Goal: Find specific page/section: Find specific page/section

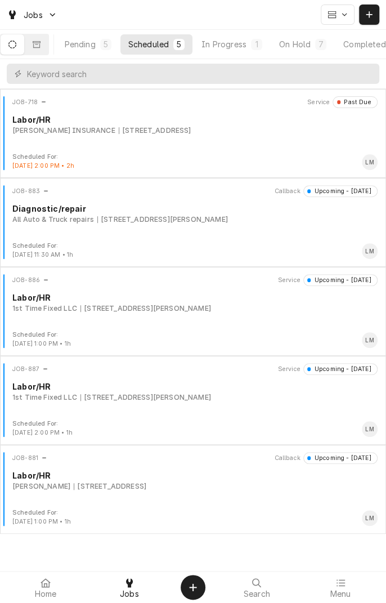
scroll to position [0, 105]
click at [273, 41] on div "On Hold" at bounding box center [265, 44] width 32 height 12
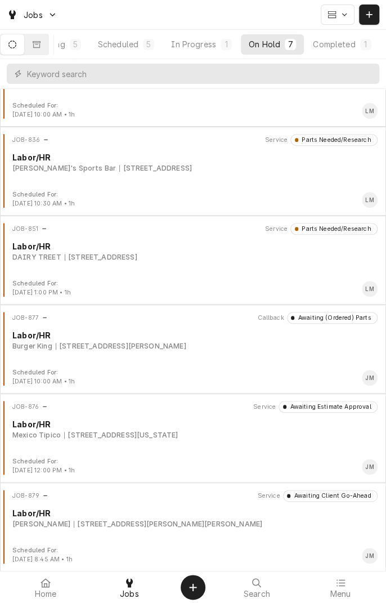
scroll to position [0, 0]
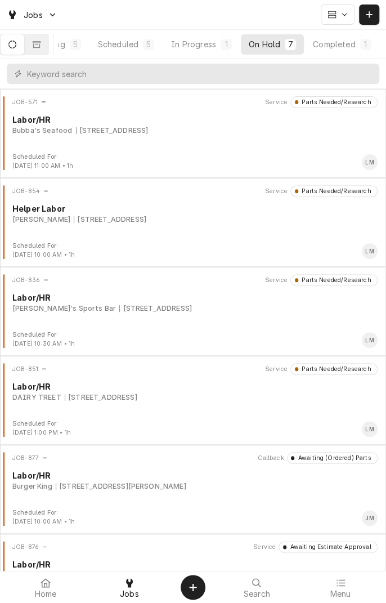
click at [131, 47] on div "Scheduled" at bounding box center [118, 44] width 41 height 12
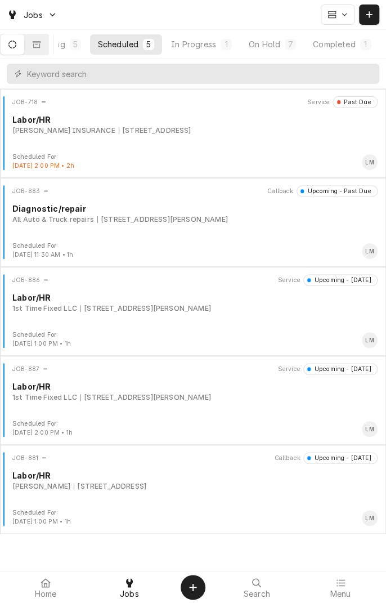
click at [131, 46] on div "Scheduled" at bounding box center [118, 44] width 41 height 12
click at [266, 42] on div "On Hold" at bounding box center [265, 44] width 32 height 12
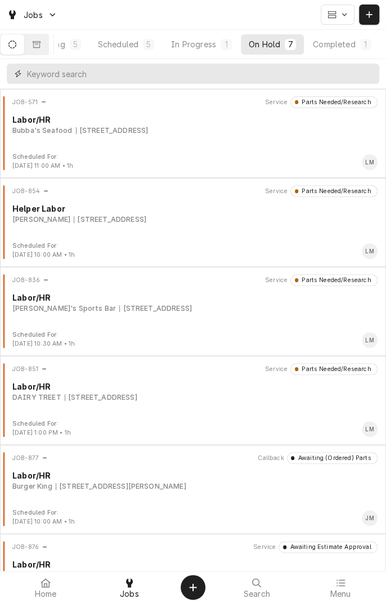
click at [287, 73] on input "Dynamic Content Wrapper" at bounding box center [200, 74] width 347 height 20
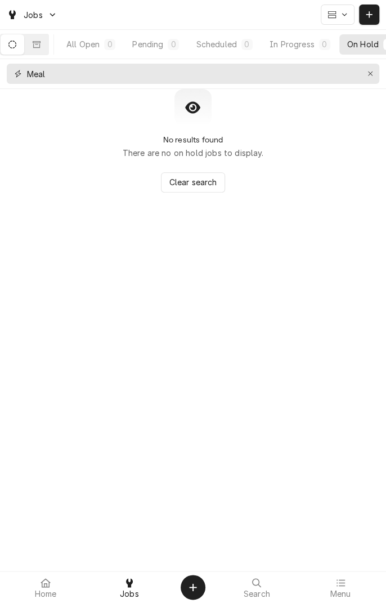
type input "Meal"
click at [97, 38] on button "All Open 0" at bounding box center [91, 44] width 65 height 20
click at [45, 52] on button "Dynamic Content Wrapper" at bounding box center [37, 44] width 24 height 20
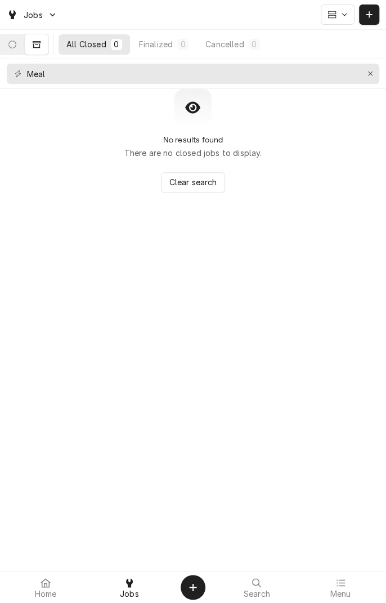
click at [16, 47] on icon "Dynamic Content Wrapper" at bounding box center [12, 45] width 8 height 8
click at [296, 70] on input "Meal" at bounding box center [192, 74] width 331 height 20
type input "M"
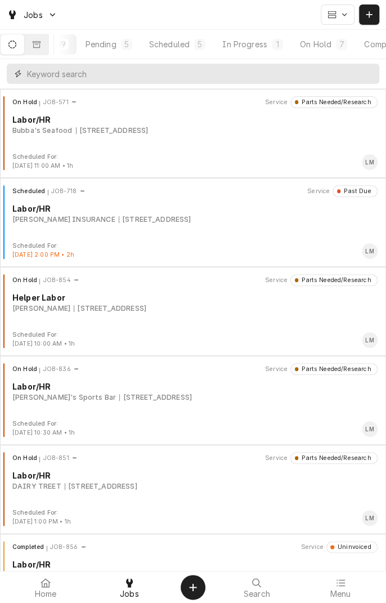
scroll to position [0, 105]
click at [48, 45] on button "Dynamic Content Wrapper" at bounding box center [37, 44] width 24 height 20
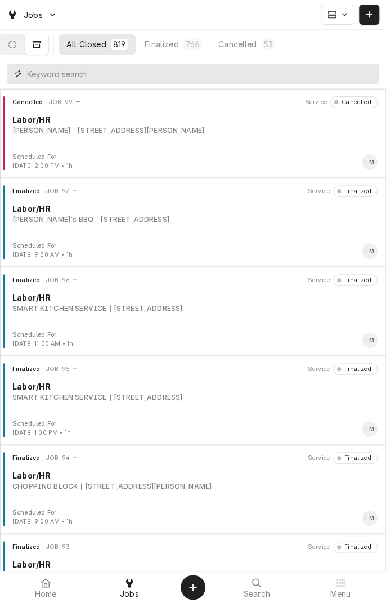
click at [234, 70] on input "Dynamic Content Wrapper" at bounding box center [200, 74] width 347 height 20
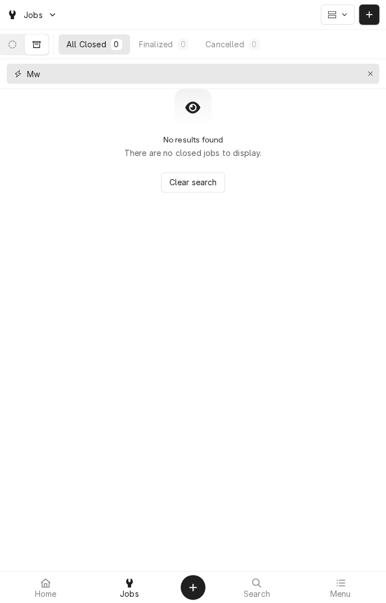
type input "M"
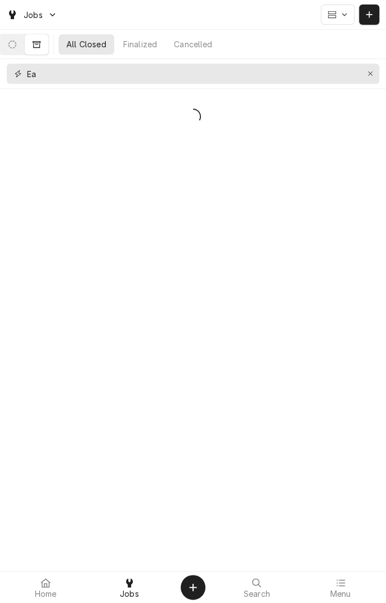
type input "E"
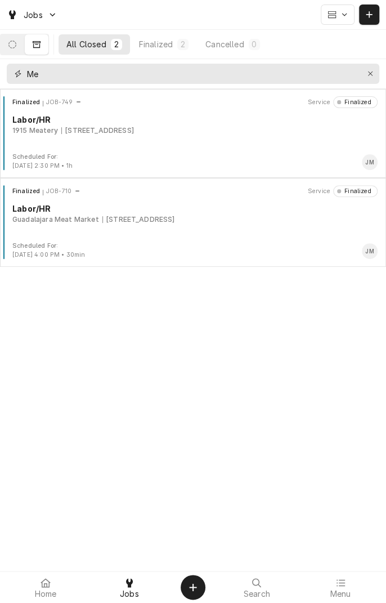
type input "M"
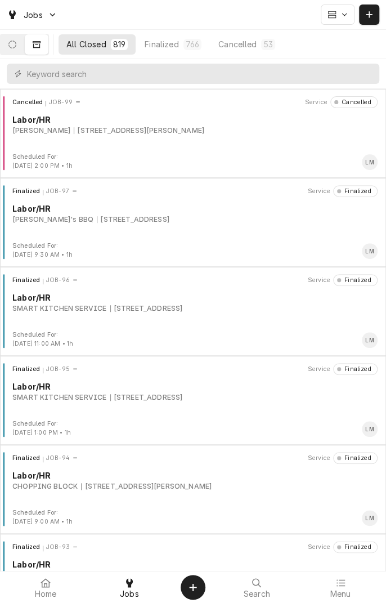
click at [245, 43] on div "Cancelled" at bounding box center [238, 44] width 38 height 12
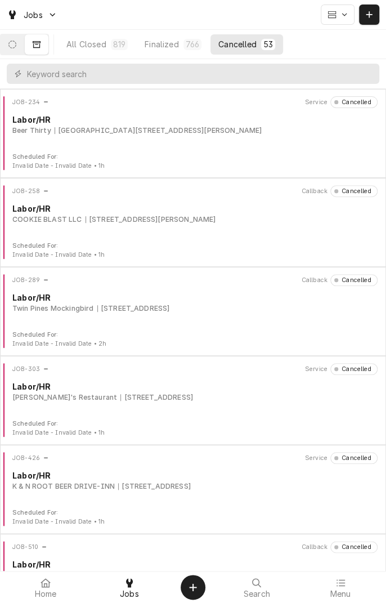
click at [179, 43] on div "Finalized" at bounding box center [162, 44] width 34 height 12
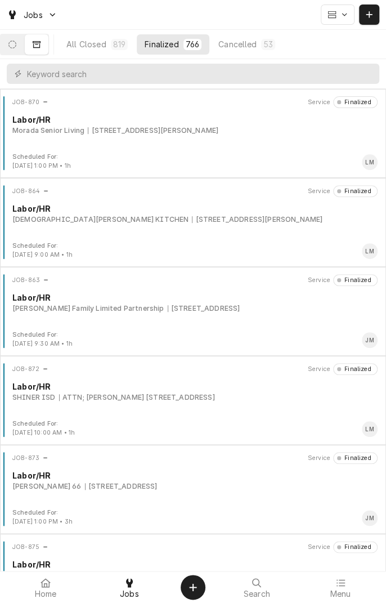
click at [105, 46] on div "All Closed" at bounding box center [86, 44] width 40 height 12
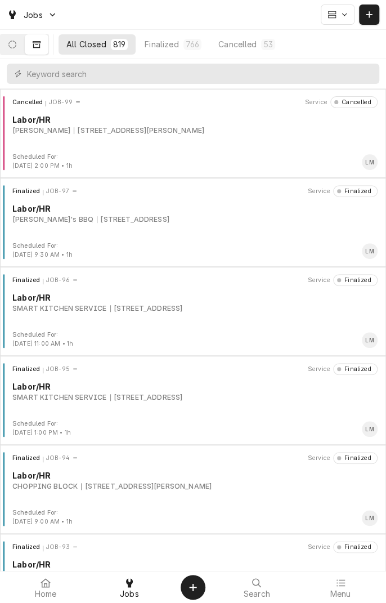
click at [16, 46] on icon "Dynamic Content Wrapper" at bounding box center [12, 45] width 8 height 8
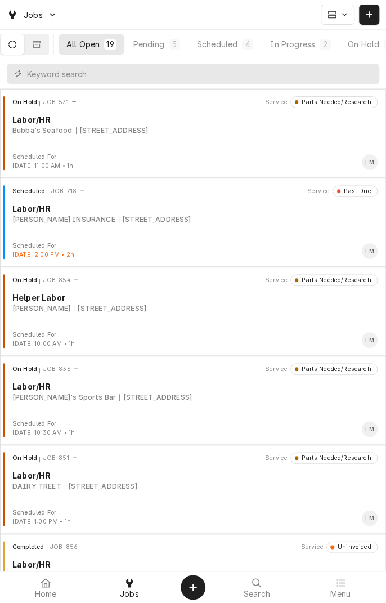
click at [162, 43] on div "Pending" at bounding box center [148, 44] width 31 height 12
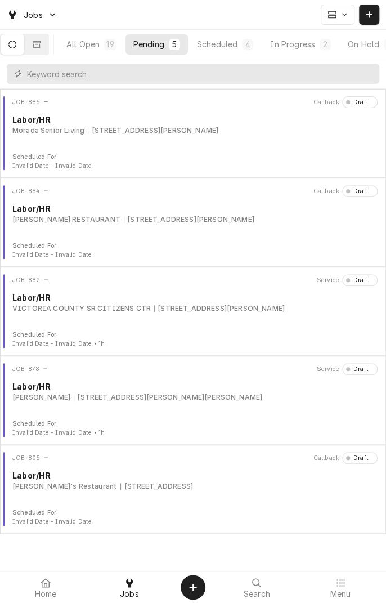
click at [302, 321] on div "JOB-882 Service Draft Labor/[GEOGRAPHIC_DATA] SR CITIZENS CTR [STREET_ADDRESS][…" at bounding box center [193, 302] width 377 height 56
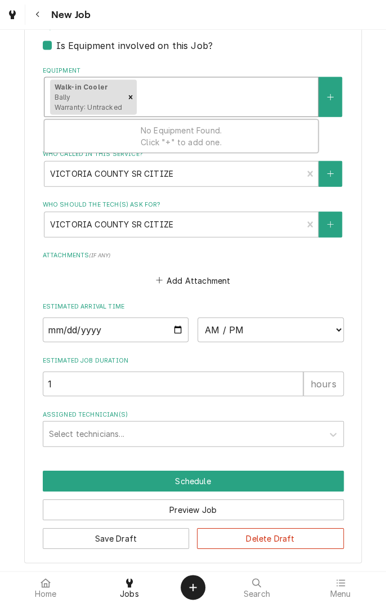
scroll to position [762, 0]
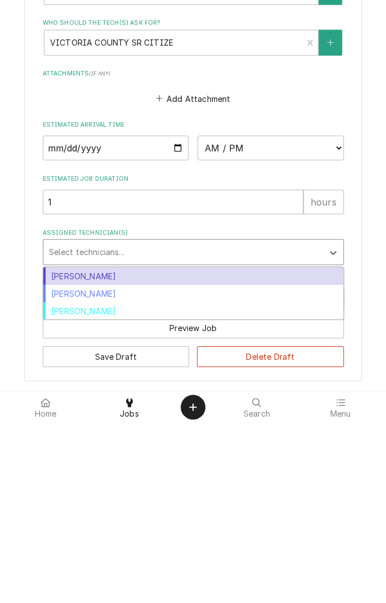
click at [260, 454] on div "Jason Marroquin" at bounding box center [193, 456] width 300 height 17
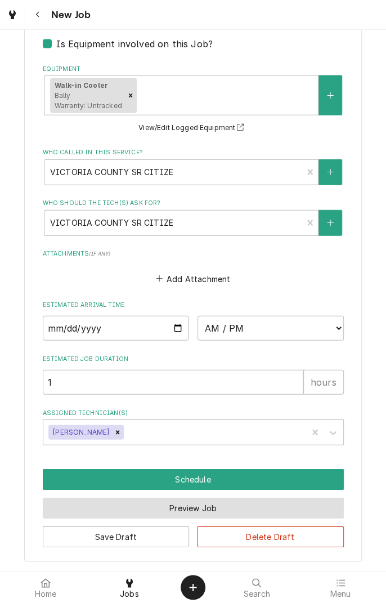
click at [298, 509] on button "Preview Job" at bounding box center [193, 508] width 301 height 21
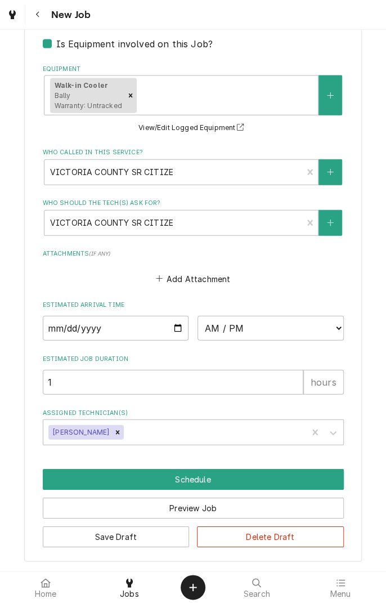
scroll to position [723, 0]
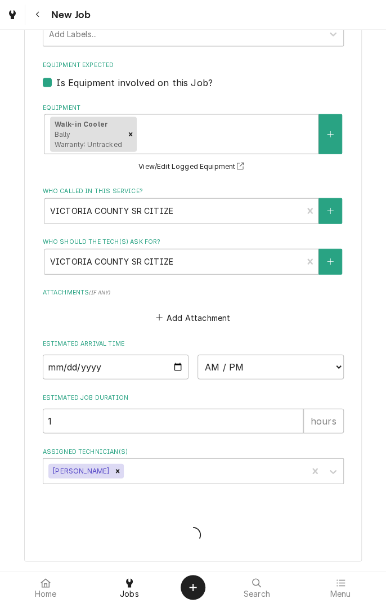
type textarea "x"
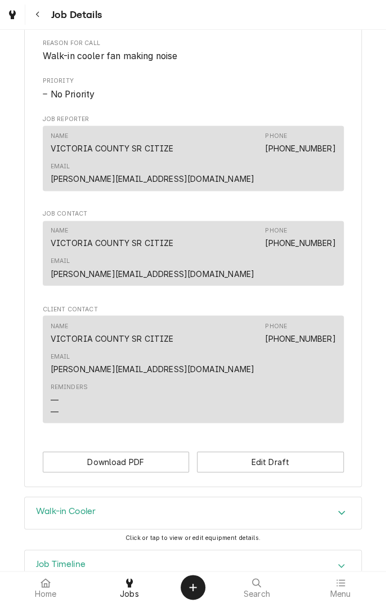
scroll to position [420, 0]
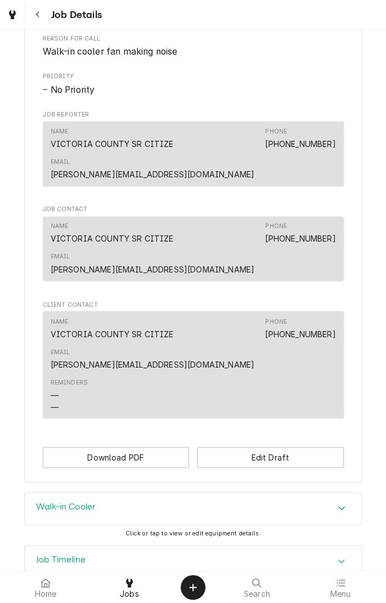
click at [348, 603] on div "Accordion Header" at bounding box center [341, 615] width 17 height 14
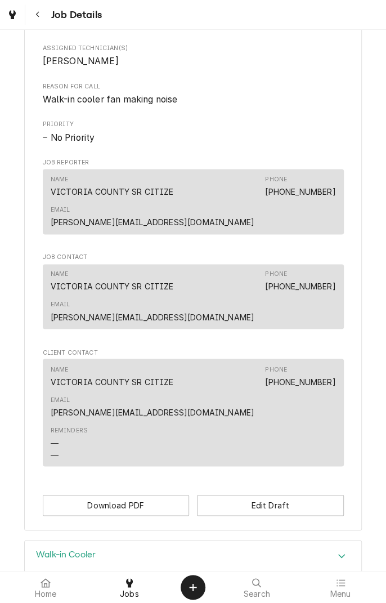
scroll to position [369, 0]
